Goal: Transaction & Acquisition: Purchase product/service

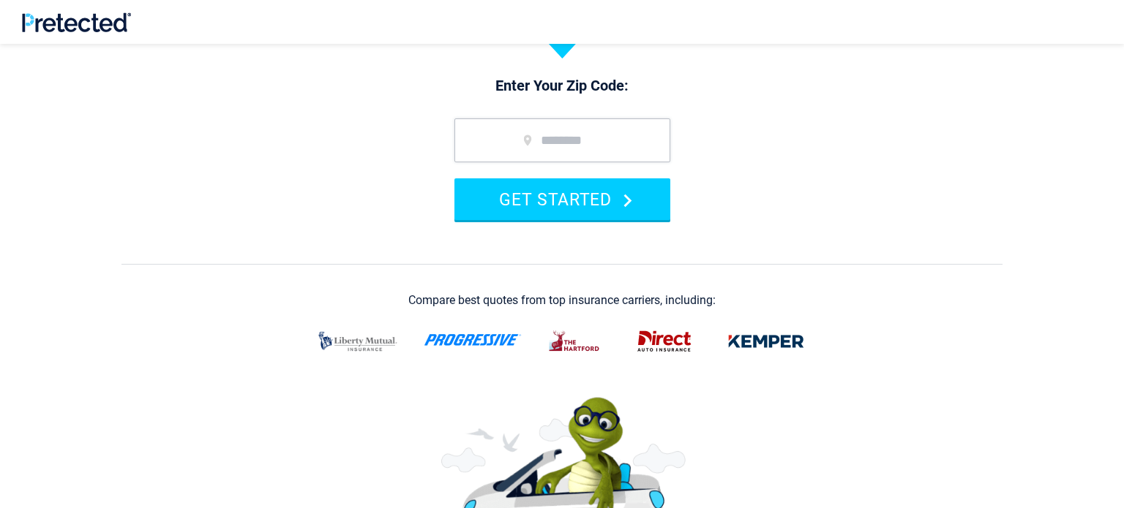
scroll to position [181, 0]
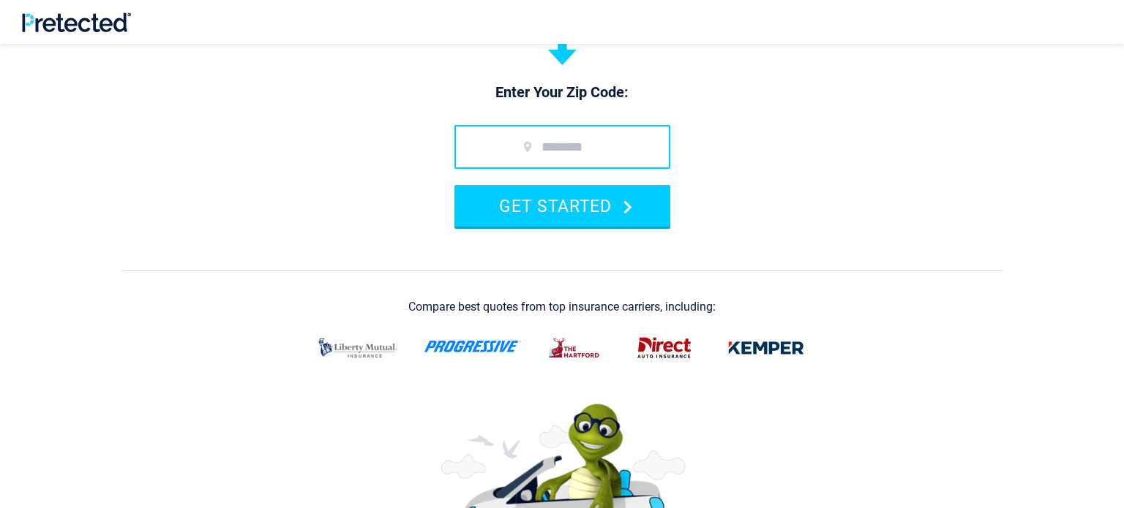
click at [498, 148] on input "zip code" at bounding box center [562, 147] width 216 height 44
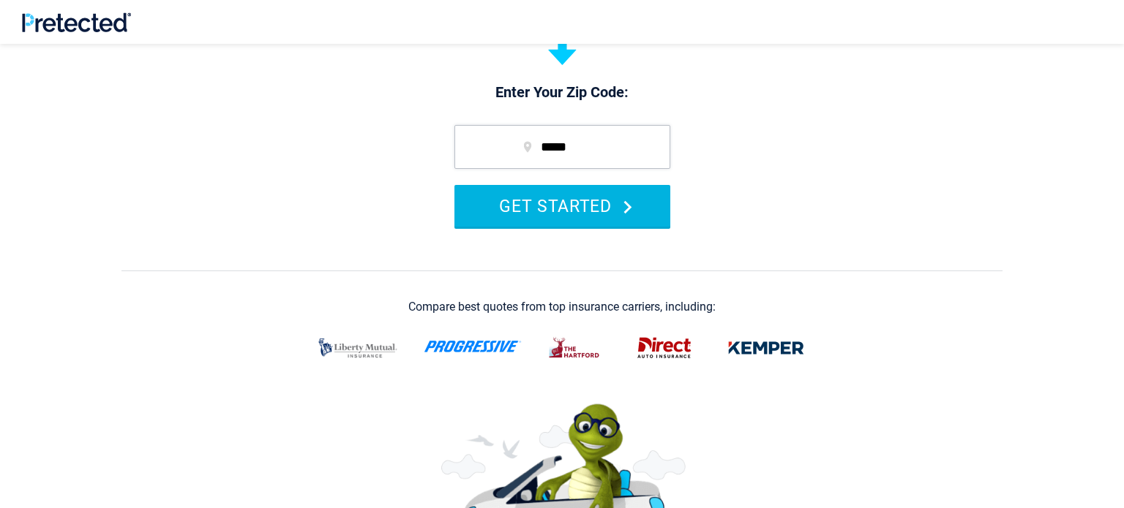
type input "*****"
click at [503, 209] on button "GET STARTED" at bounding box center [562, 206] width 216 height 42
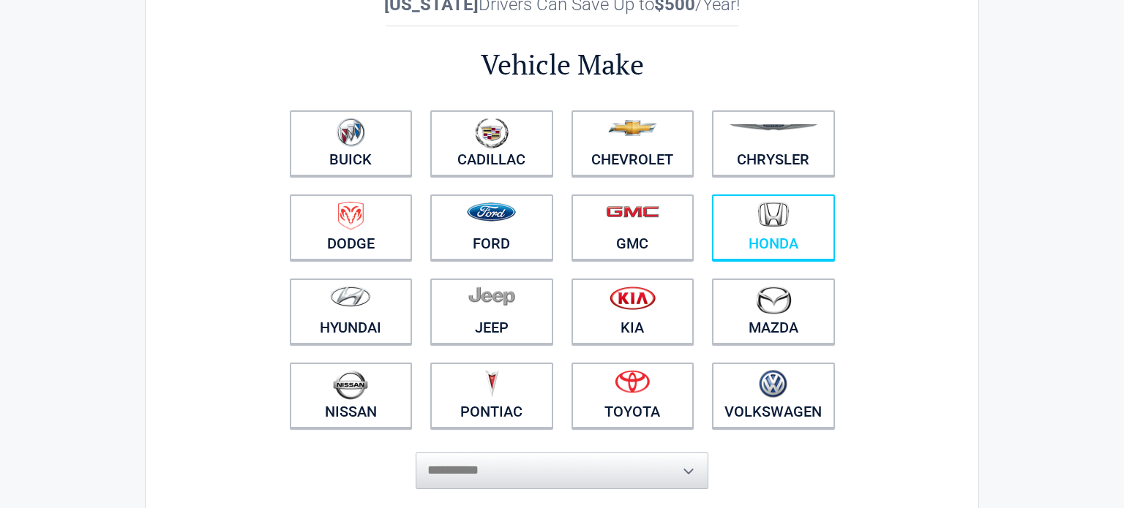
scroll to position [117, 0]
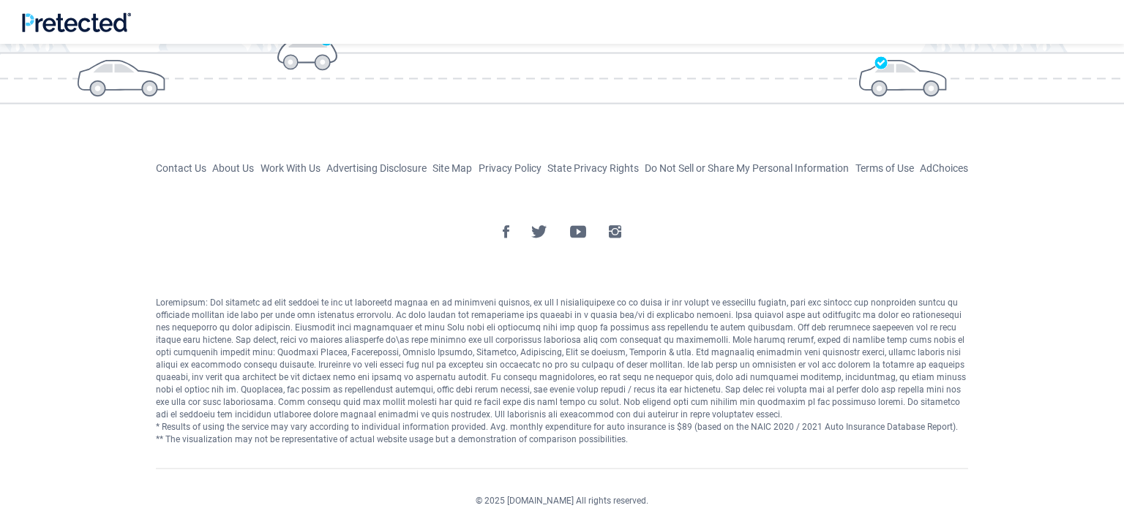
scroll to position [1983, 0]
